Goal: Information Seeking & Learning: Check status

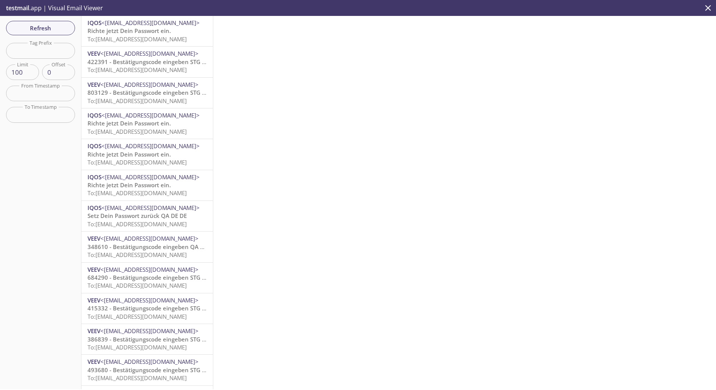
click at [138, 216] on span "Setz Dein Passwort zurück QA DE DE" at bounding box center [136, 216] width 99 height 8
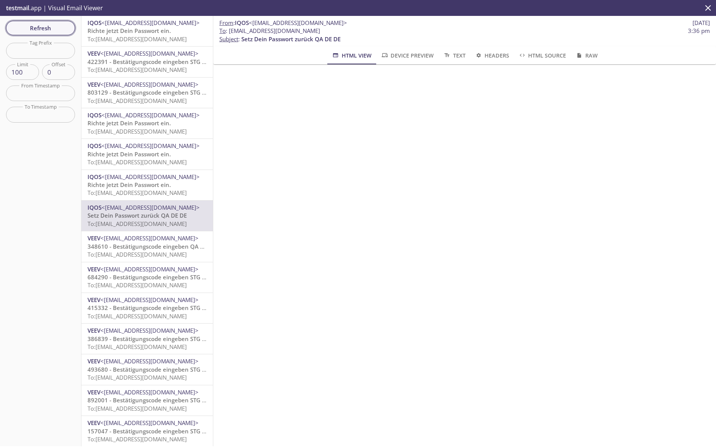
click at [50, 27] on span "Refresh" at bounding box center [40, 28] width 57 height 10
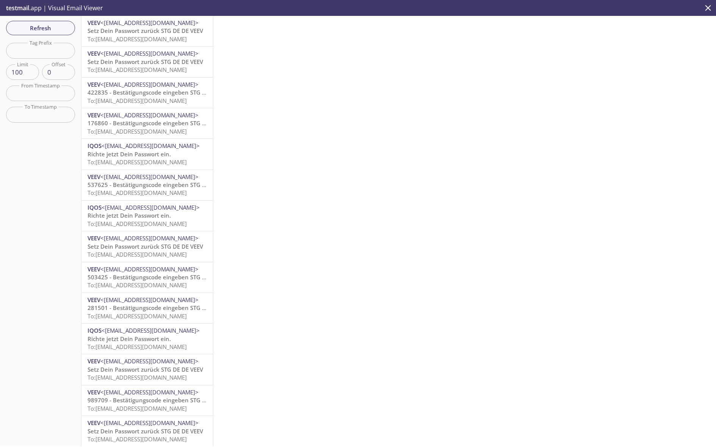
click at [177, 39] on span "To: [EMAIL_ADDRESS][DOMAIN_NAME]" at bounding box center [136, 39] width 99 height 8
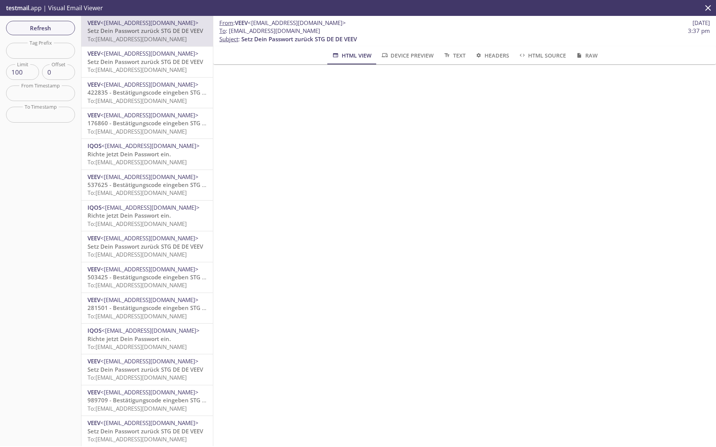
drag, startPoint x: 228, startPoint y: 30, endPoint x: 347, endPoint y: 30, distance: 118.5
click at [347, 30] on span "To : [EMAIL_ADDRESS][DOMAIN_NAME] 3:37 pm" at bounding box center [464, 31] width 490 height 8
copy span "[EMAIL_ADDRESS][DOMAIN_NAME]"
click at [35, 24] on span "Refresh" at bounding box center [40, 28] width 57 height 10
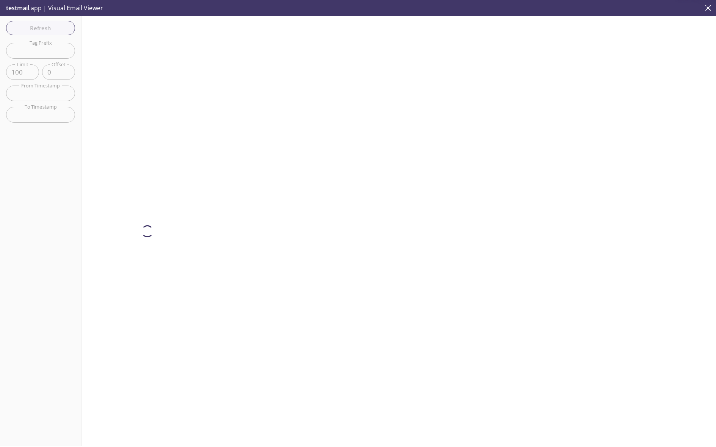
click at [252, 133] on div at bounding box center [464, 231] width 503 height 431
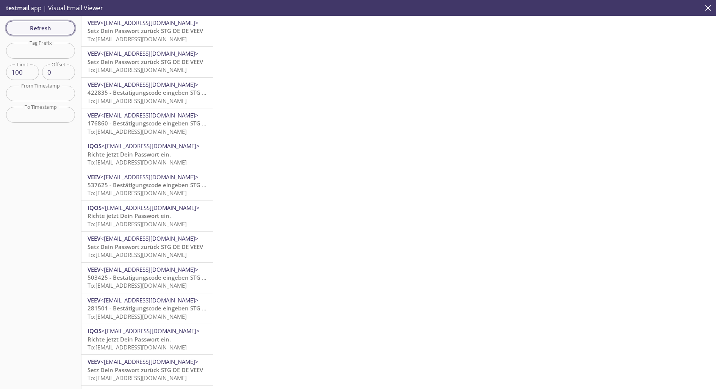
click at [50, 30] on span "Refresh" at bounding box center [40, 28] width 57 height 10
click at [54, 27] on span "Refresh" at bounding box center [40, 28] width 57 height 10
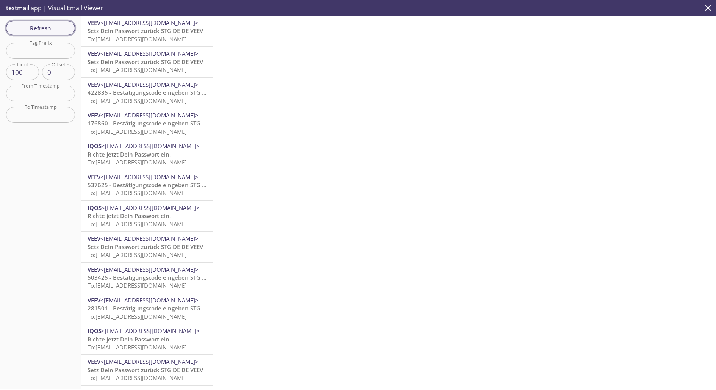
click at [54, 27] on span "Refresh" at bounding box center [40, 28] width 57 height 10
click at [31, 22] on button "Refresh" at bounding box center [40, 28] width 69 height 14
click at [27, 27] on span "Refresh" at bounding box center [40, 28] width 57 height 10
